Goal: Entertainment & Leisure: Consume media (video, audio)

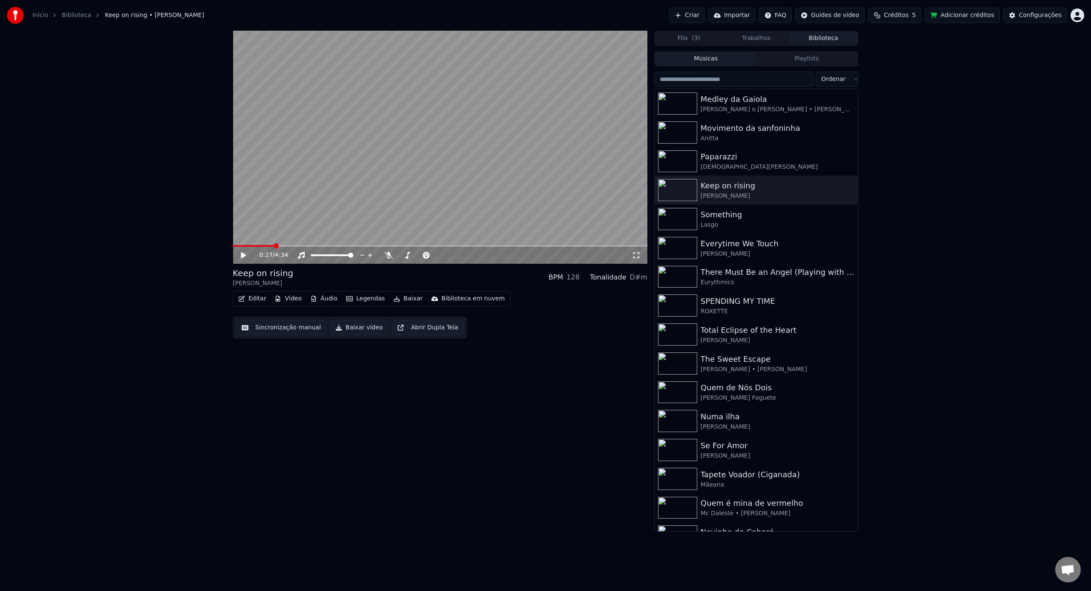
click at [806, 55] on button "Playlists" at bounding box center [806, 59] width 101 height 12
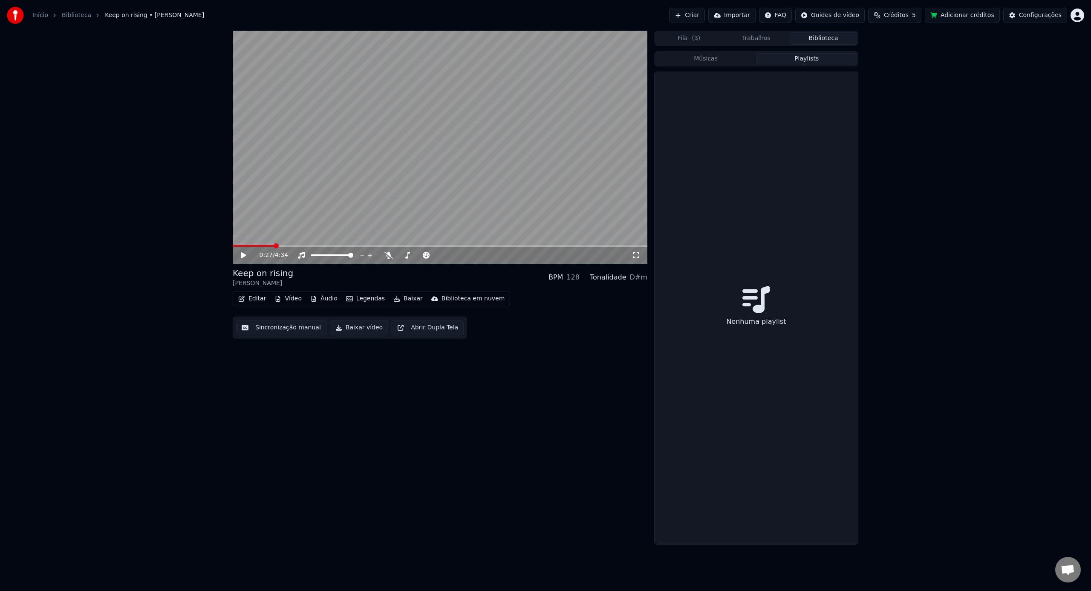
click at [725, 64] on button "Músicas" at bounding box center [705, 59] width 101 height 12
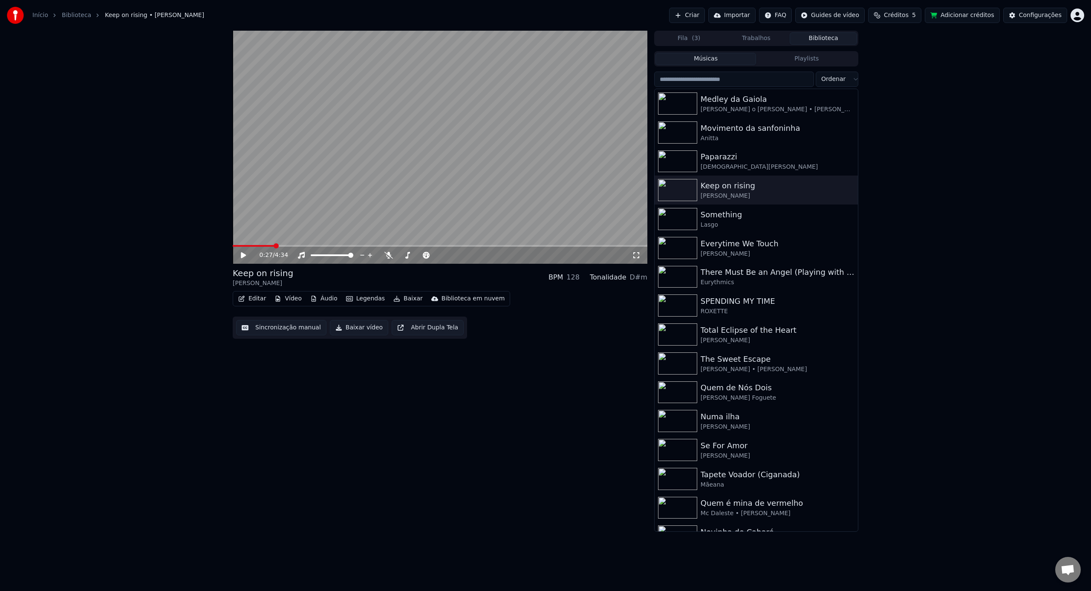
click at [727, 60] on button "Músicas" at bounding box center [705, 59] width 101 height 12
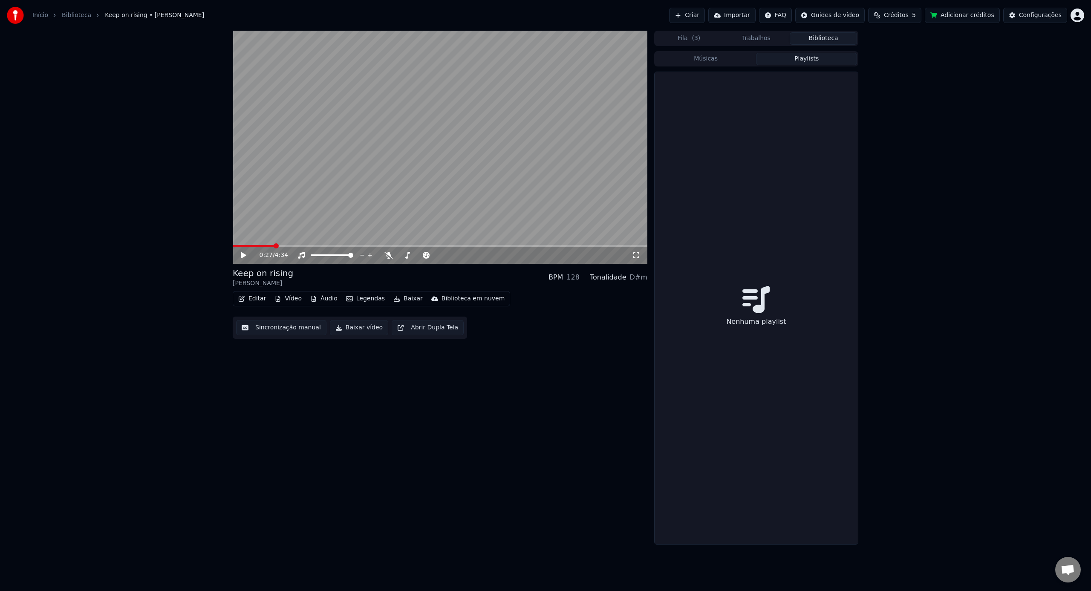
click at [789, 59] on button "Playlists" at bounding box center [806, 59] width 101 height 12
click at [755, 101] on div "Nenhuma playlist" at bounding box center [756, 308] width 203 height 472
click at [703, 50] on div "Músicas Playlists Nenhuma playlist" at bounding box center [756, 296] width 204 height 495
click at [704, 59] on button "Músicas" at bounding box center [705, 59] width 101 height 12
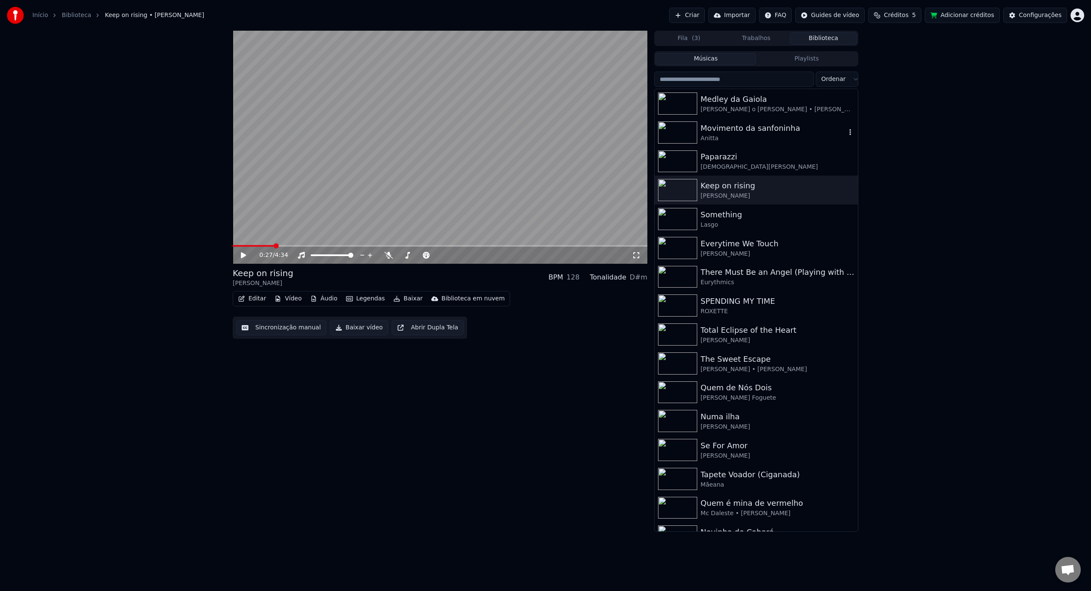
scroll to position [235, 0]
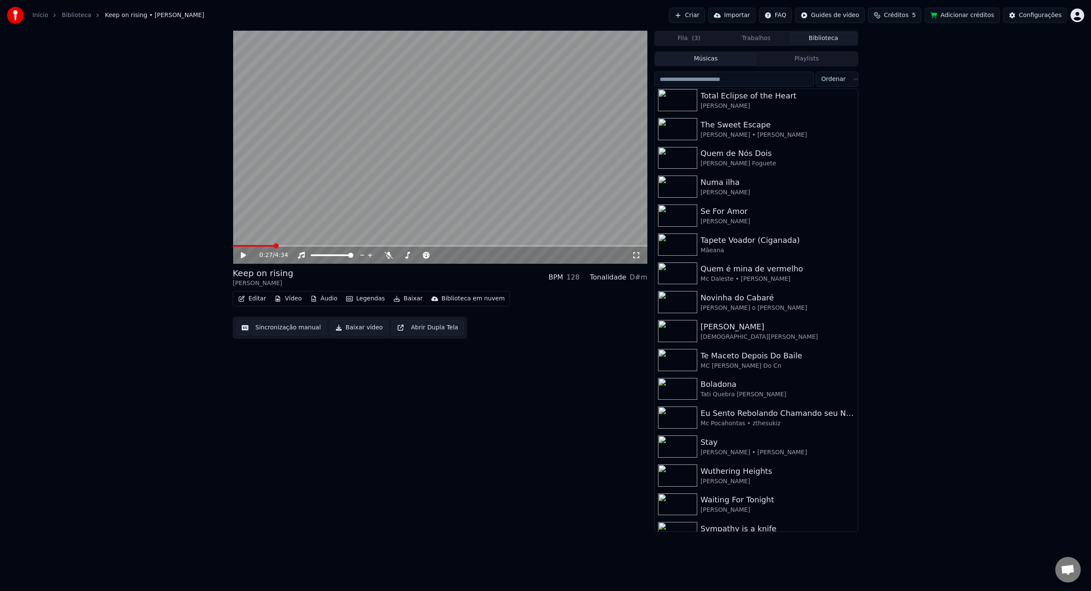
click at [754, 83] on input "search" at bounding box center [734, 79] width 160 height 15
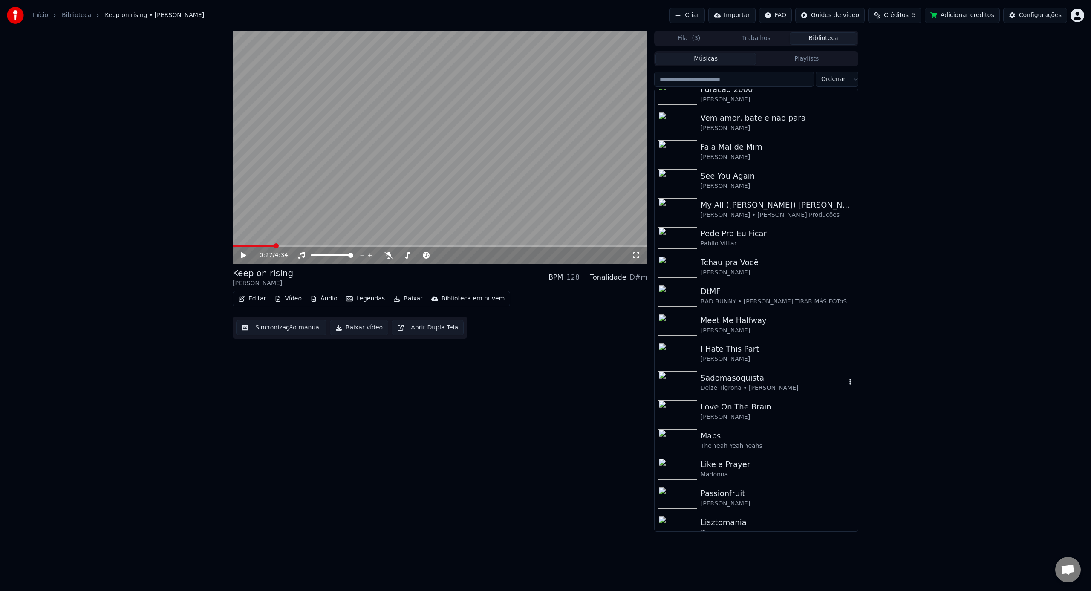
scroll to position [996, 0]
click at [775, 335] on div "Meet Me Halfway [PERSON_NAME]" at bounding box center [756, 323] width 203 height 29
click at [442, 166] on video at bounding box center [440, 147] width 415 height 233
